Goal: Task Accomplishment & Management: Manage account settings

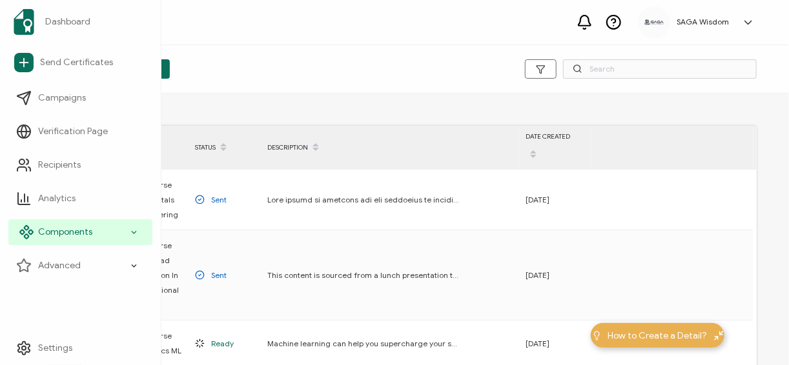
click at [48, 231] on span "Components" at bounding box center [65, 232] width 54 height 13
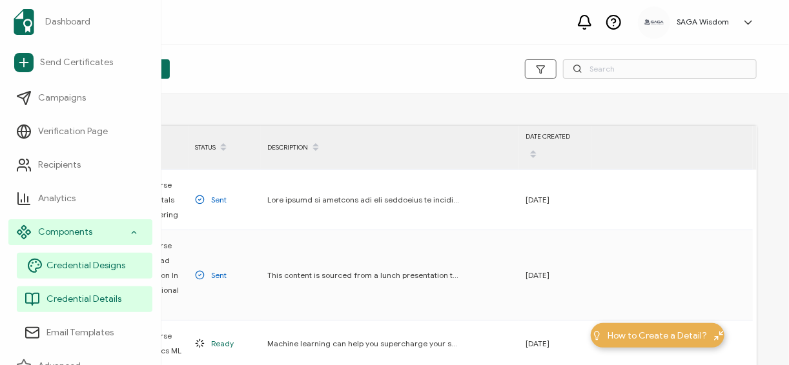
click at [86, 266] on span "Credential Designs" at bounding box center [85, 266] width 79 height 13
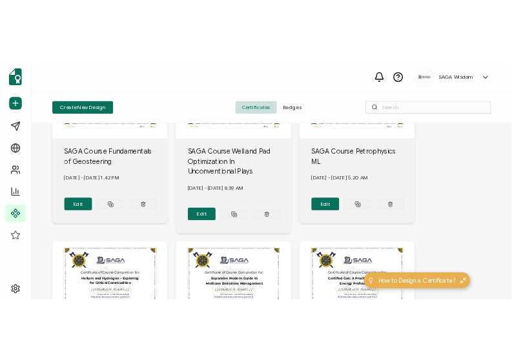
scroll to position [138, 0]
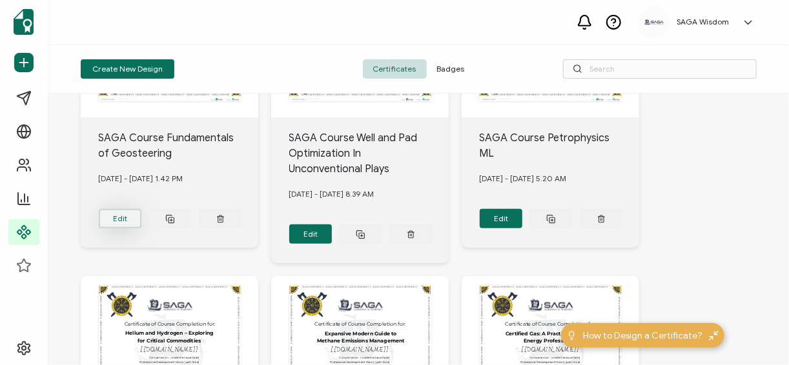
click at [112, 229] on button "Edit" at bounding box center [120, 218] width 43 height 19
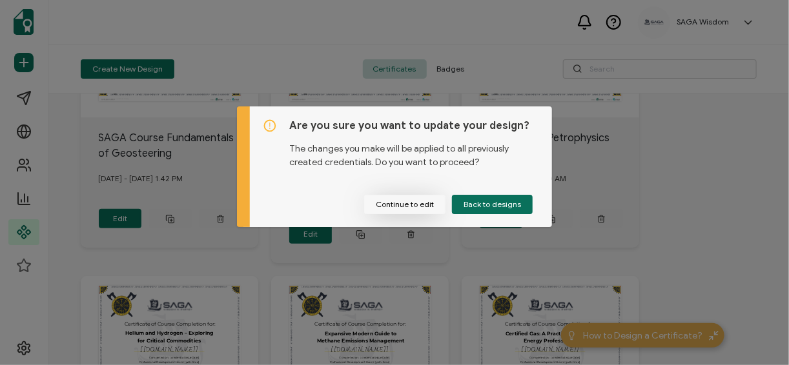
click at [418, 203] on button "Continue to edit" at bounding box center [404, 204] width 81 height 19
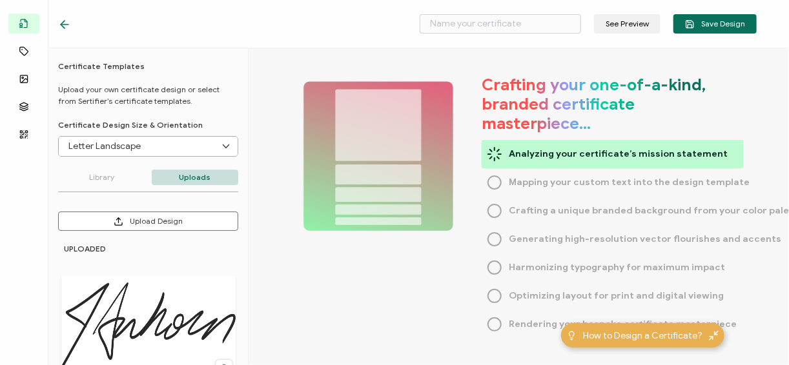
type input "SAGA Course Fundamentals of Geosteering"
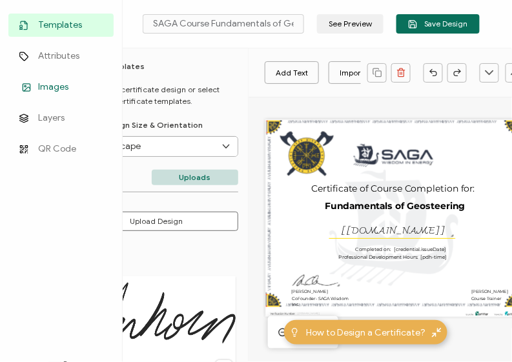
click at [56, 85] on span "Images" at bounding box center [53, 87] width 30 height 13
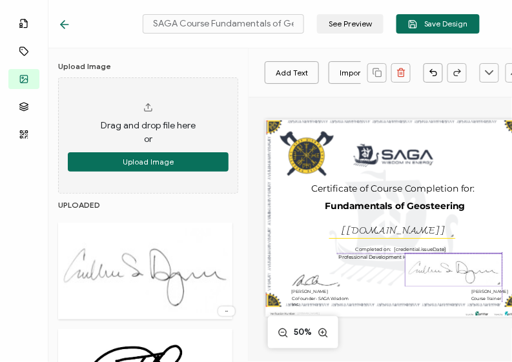
drag, startPoint x: 405, startPoint y: 187, endPoint x: 466, endPoint y: 270, distance: 102.2
click at [466, 270] on img at bounding box center [453, 270] width 96 height 33
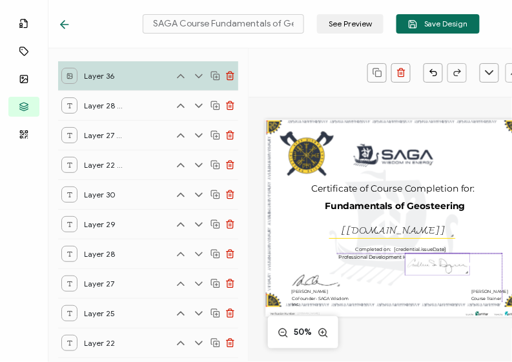
drag, startPoint x: 496, startPoint y: 285, endPoint x: 433, endPoint y: 272, distance: 63.9
click at [433, 272] on div at bounding box center [437, 264] width 65 height 22
drag, startPoint x: 442, startPoint y: 272, endPoint x: 483, endPoint y: 288, distance: 44.4
click at [483, 288] on img at bounding box center [479, 281] width 65 height 21
click at [194, 76] on icon at bounding box center [198, 76] width 13 height 13
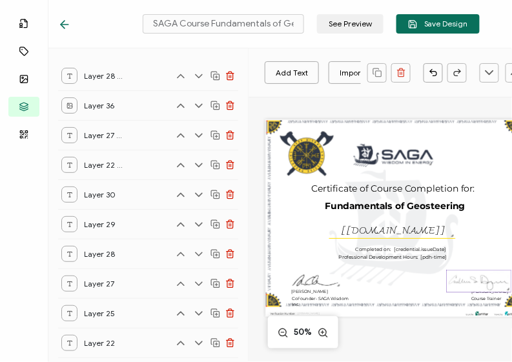
click at [467, 290] on img at bounding box center [479, 281] width 65 height 21
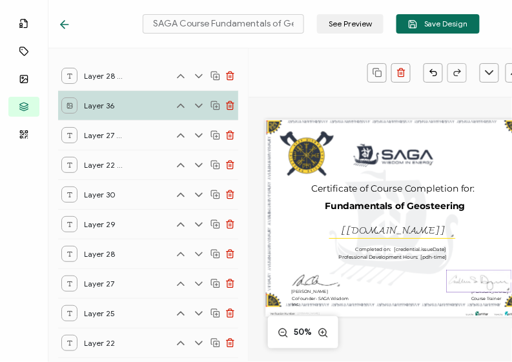
click at [192, 100] on icon at bounding box center [198, 105] width 13 height 13
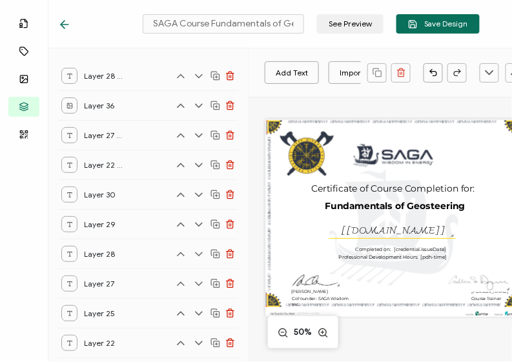
click at [196, 107] on icon at bounding box center [199, 105] width 6 height 3
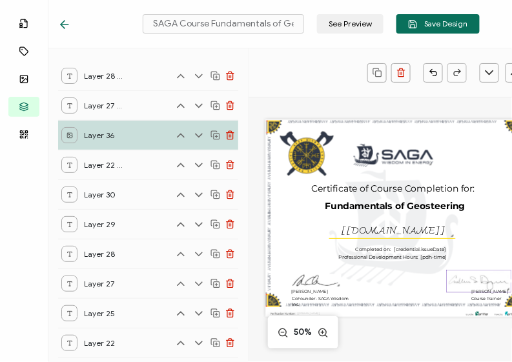
click at [198, 135] on icon at bounding box center [198, 135] width 13 height 13
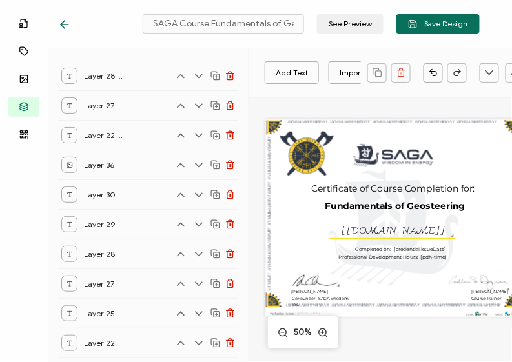
click at [196, 163] on icon at bounding box center [198, 165] width 13 height 13
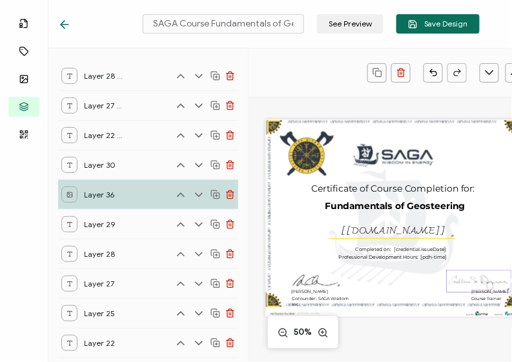
click at [194, 190] on icon at bounding box center [198, 195] width 13 height 13
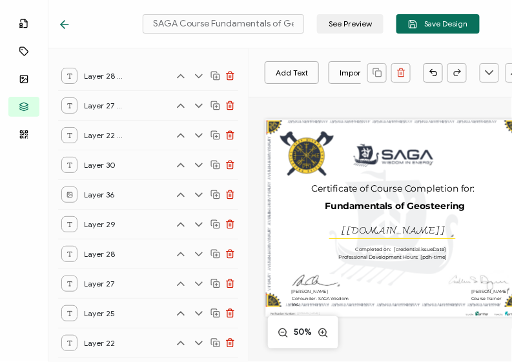
click at [194, 220] on icon at bounding box center [198, 224] width 13 height 13
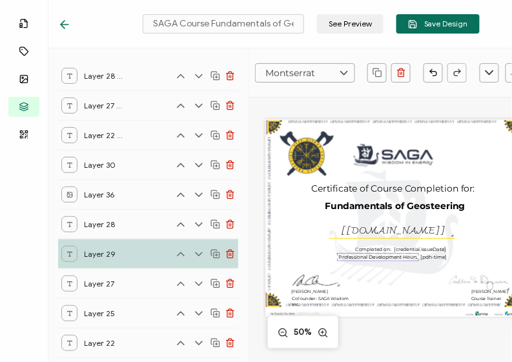
click at [198, 252] on icon at bounding box center [198, 254] width 13 height 13
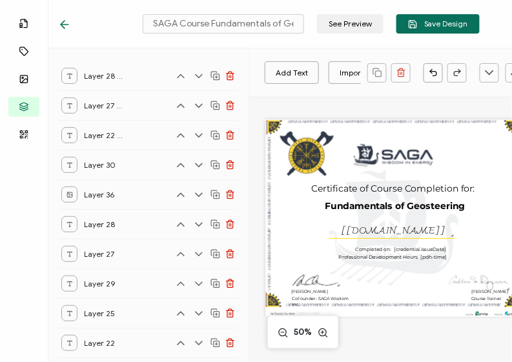
click at [192, 194] on icon at bounding box center [198, 195] width 13 height 13
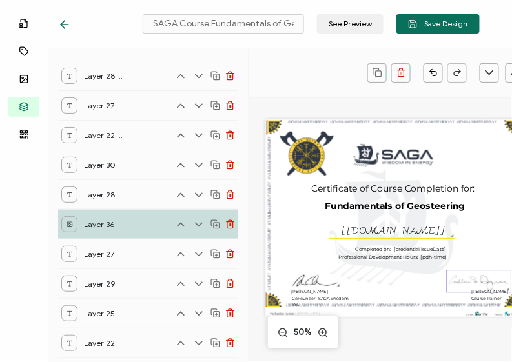
click at [196, 194] on icon at bounding box center [199, 194] width 6 height 3
click at [195, 191] on icon at bounding box center [198, 195] width 13 height 13
click at [196, 220] on icon at bounding box center [198, 224] width 13 height 13
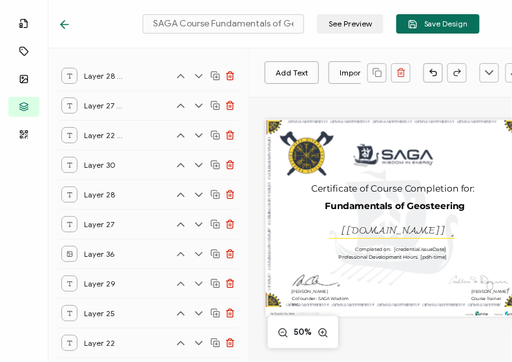
click at [196, 252] on icon at bounding box center [199, 253] width 6 height 3
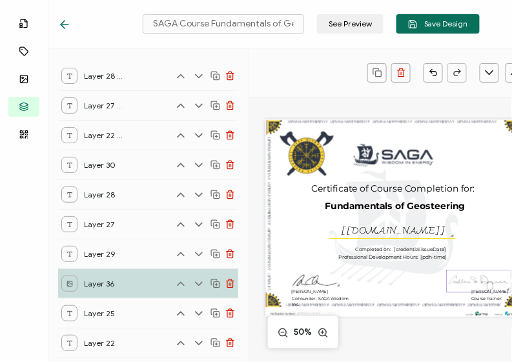
click at [198, 282] on icon at bounding box center [199, 283] width 6 height 3
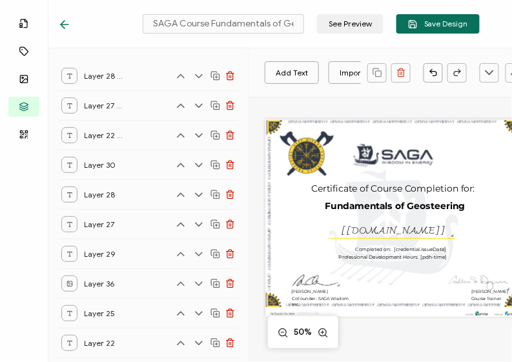
click at [197, 282] on icon at bounding box center [199, 283] width 6 height 3
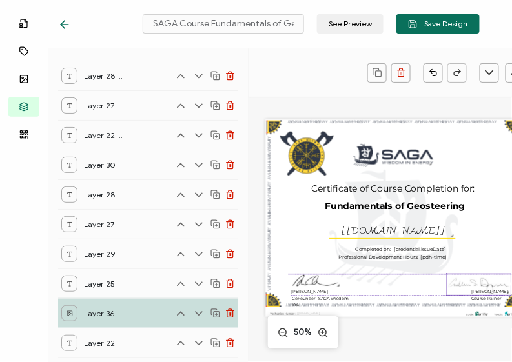
click at [461, 283] on img at bounding box center [479, 284] width 65 height 21
click at [416, 267] on div "A unique serial number automatically assigned to each credential by the system.…" at bounding box center [393, 218] width 256 height 198
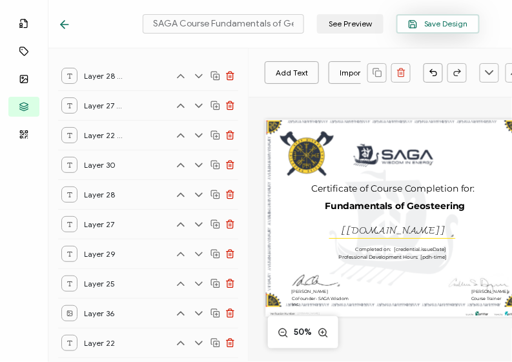
click at [432, 23] on span "Save Design" at bounding box center [438, 24] width 60 height 10
